Goal: Information Seeking & Learning: Learn about a topic

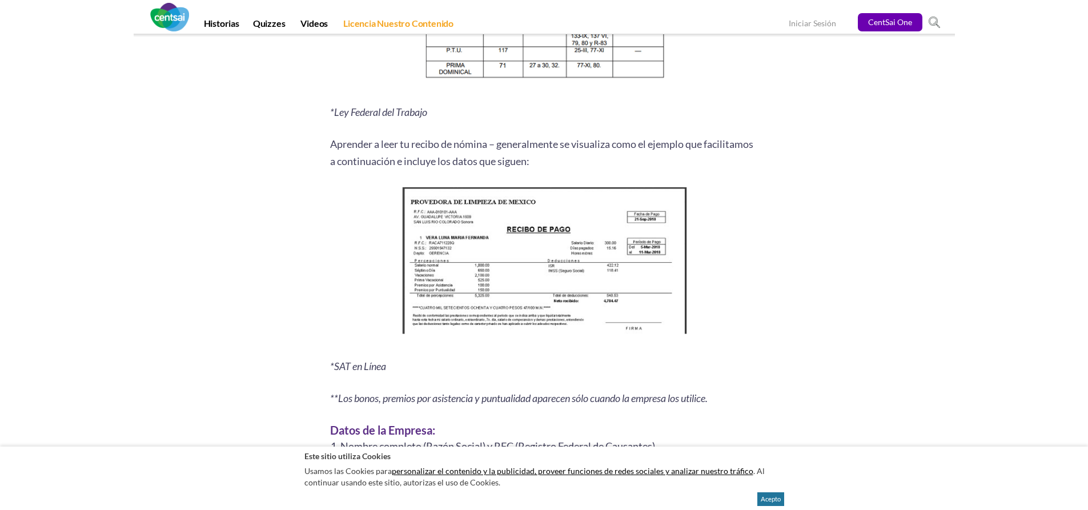
scroll to position [1485, 0]
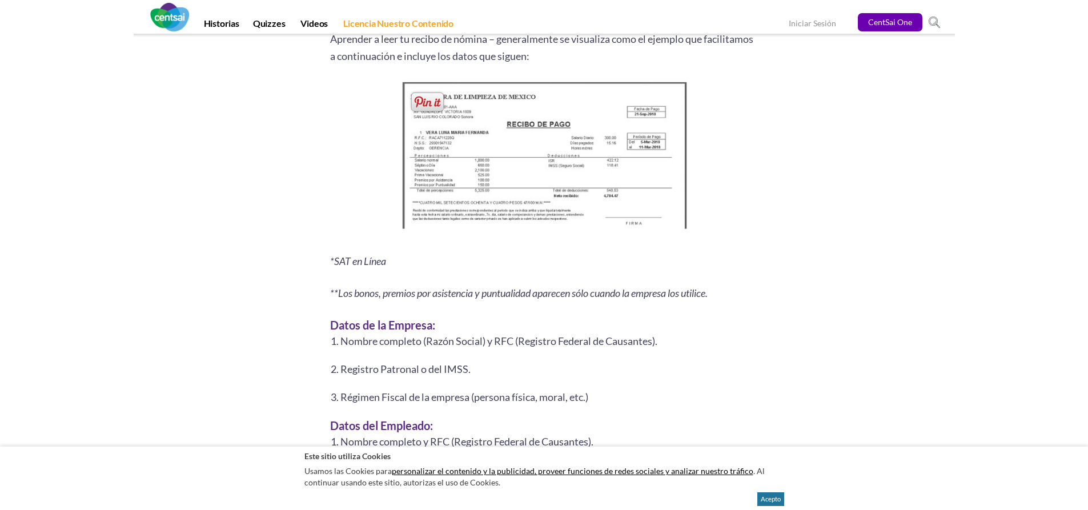
click at [524, 147] on img at bounding box center [544, 158] width 293 height 159
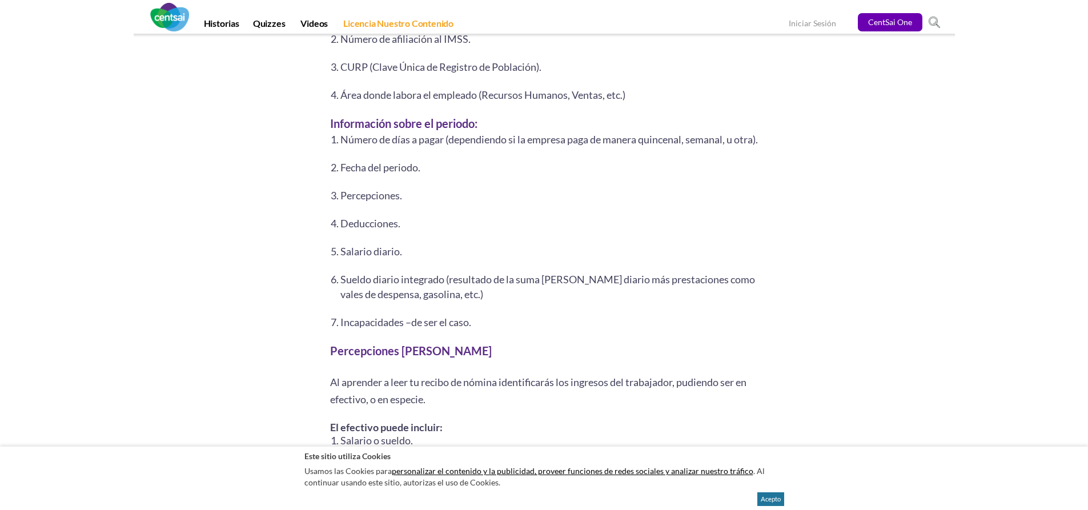
scroll to position [1802, 0]
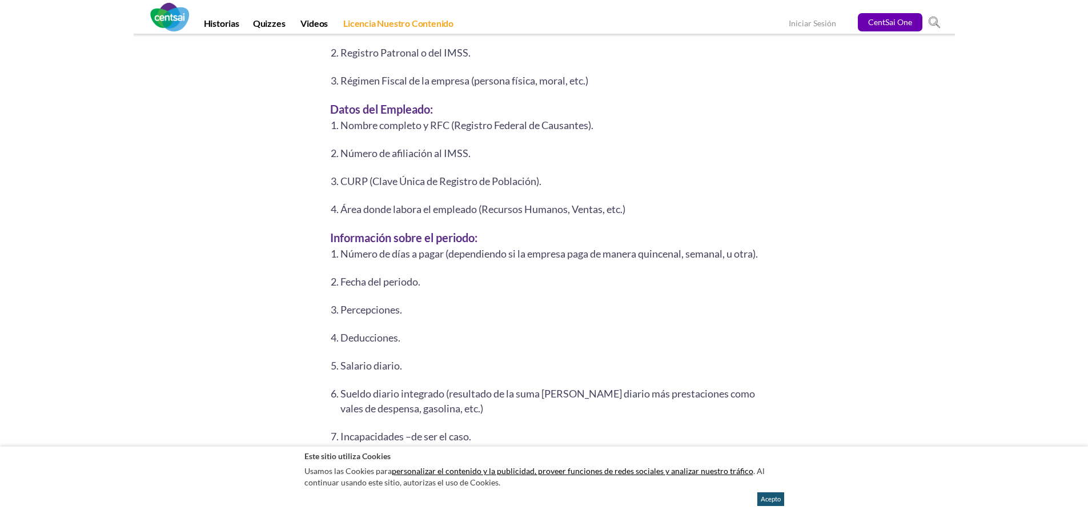
click at [764, 494] on button "Acepto" at bounding box center [771, 499] width 27 height 14
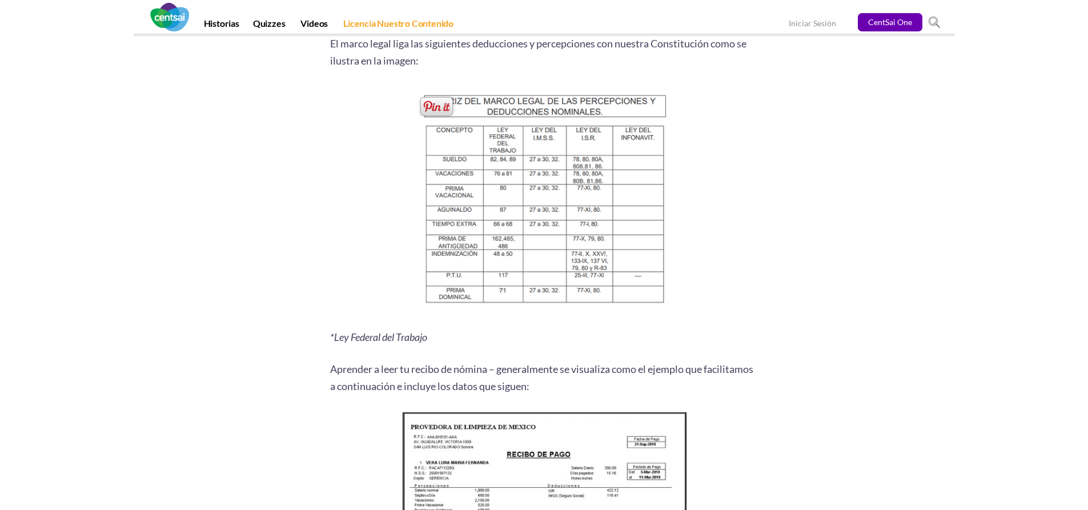
scroll to position [1428, 0]
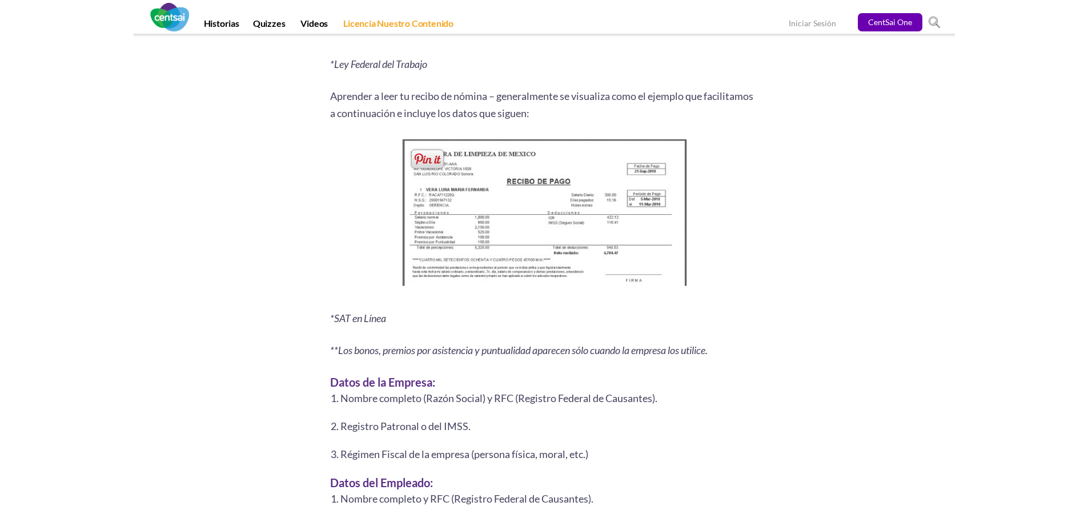
drag, startPoint x: 548, startPoint y: 213, endPoint x: 883, endPoint y: 210, distance: 334.8
click at [883, 210] on section "Resumen de 6 segundos: [PERSON_NAME] leer tu recibo de nómina puede hacer la di…" at bounding box center [544, 377] width 1088 height 3188
